Goal: Task Accomplishment & Management: Manage account settings

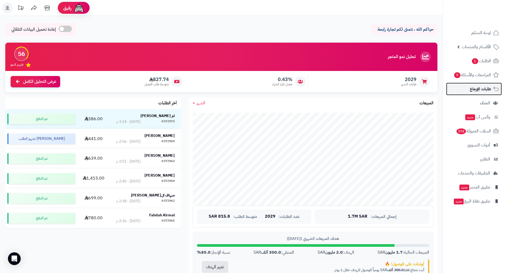
click at [476, 90] on span "طلبات الإرجاع" at bounding box center [480, 88] width 21 height 7
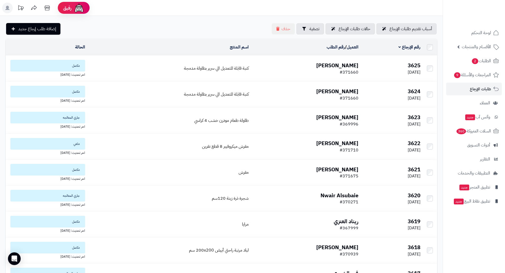
click at [85, 72] on div "اخر تحديث: 30/08/2025" at bounding box center [46, 75] width 77 height 6
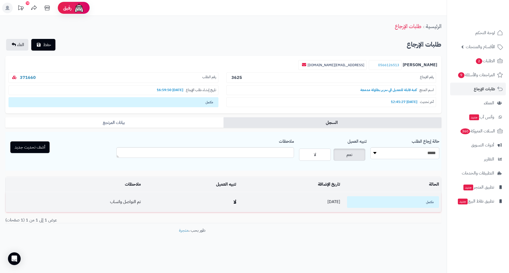
click at [132, 200] on td "تم التواصل واتساب" at bounding box center [74, 202] width 137 height 20
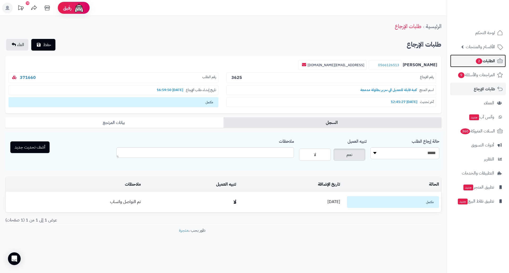
click at [489, 60] on span "الطلبات 2" at bounding box center [486, 60] width 20 height 7
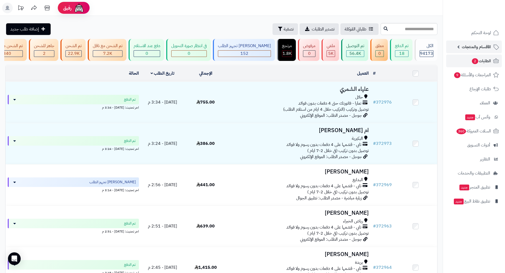
click at [487, 47] on span "الأقسام والمنتجات" at bounding box center [476, 46] width 29 height 7
